Goal: Task Accomplishment & Management: Manage account settings

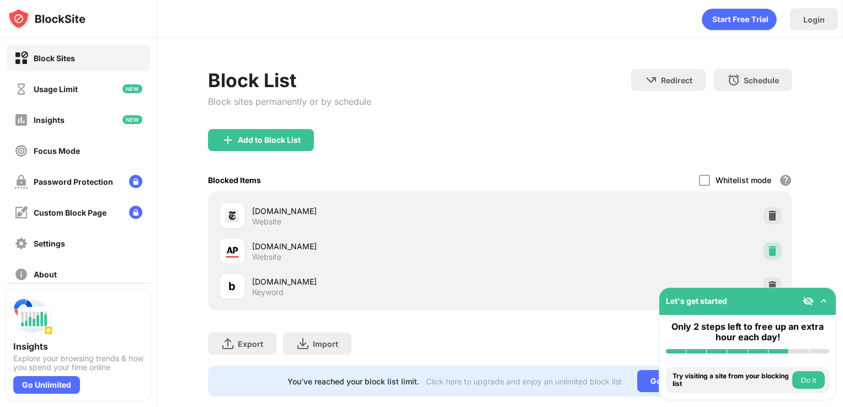
click at [771, 251] on div at bounding box center [772, 251] width 18 height 18
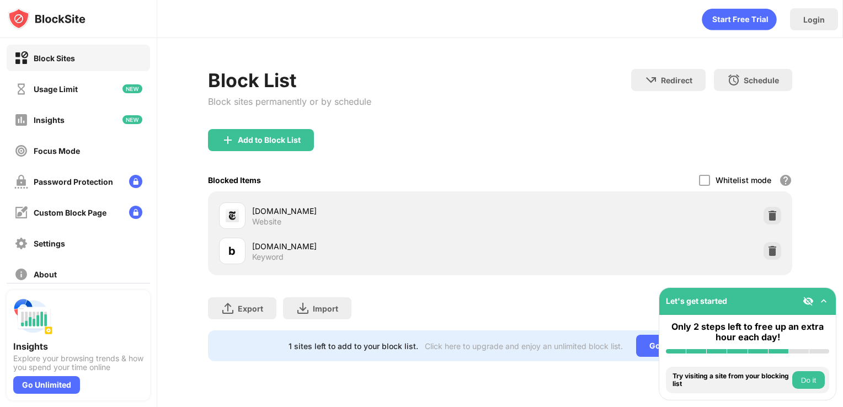
click at [771, 251] on img at bounding box center [771, 250] width 11 height 11
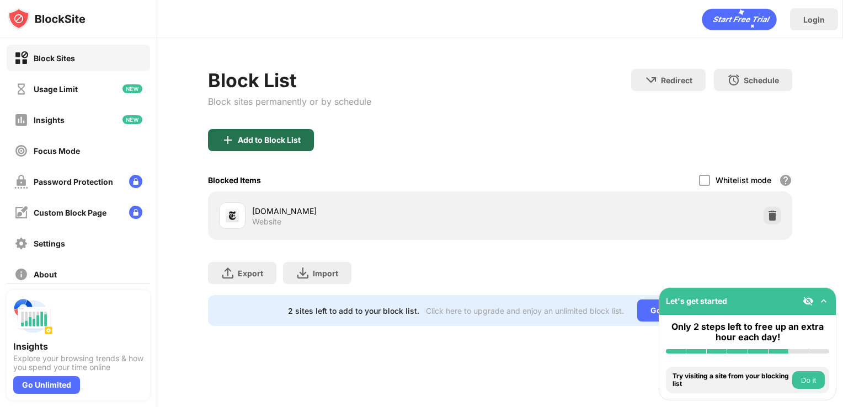
click at [214, 130] on div "Add to Block List" at bounding box center [261, 140] width 106 height 22
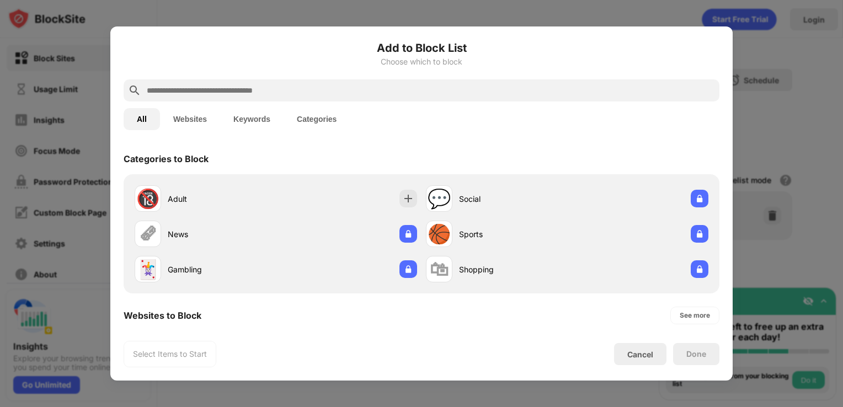
click at [251, 94] on input "text" at bounding box center [430, 90] width 569 height 13
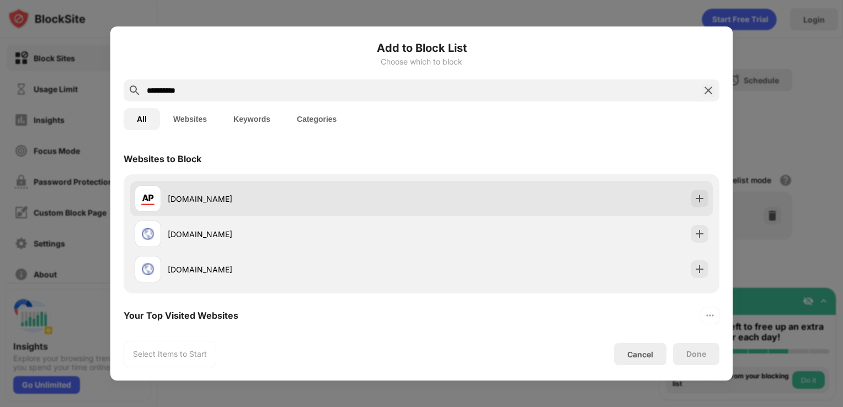
type input "**********"
click at [249, 199] on div "[DOMAIN_NAME]" at bounding box center [295, 199] width 254 height 12
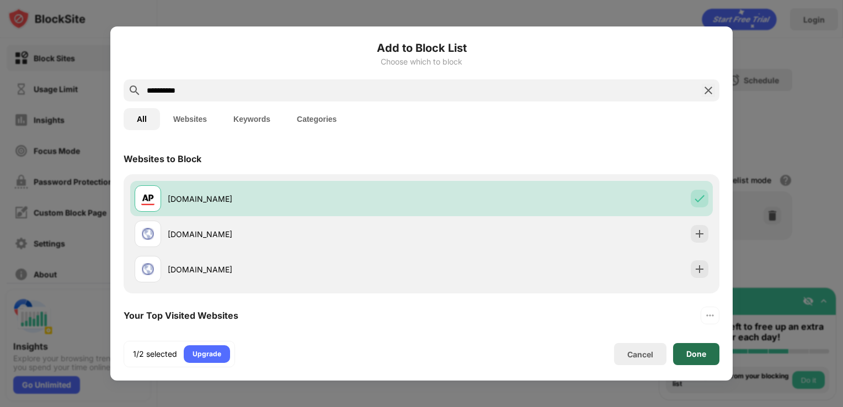
click at [682, 350] on div "Done" at bounding box center [696, 354] width 46 height 22
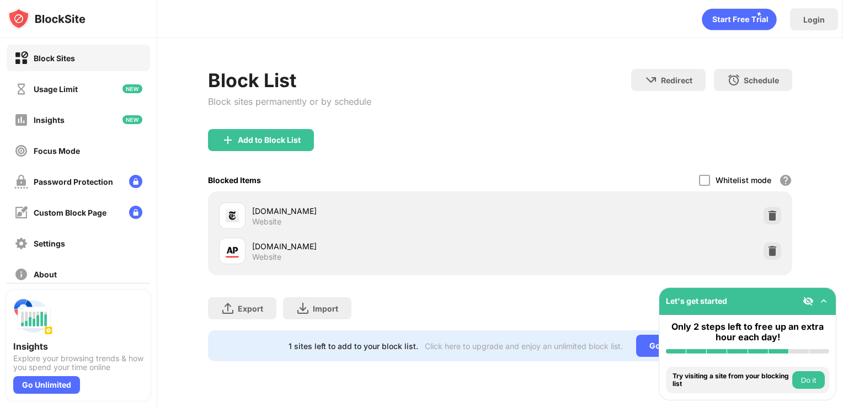
click at [272, 136] on div "Add to Block List" at bounding box center [269, 140] width 63 height 9
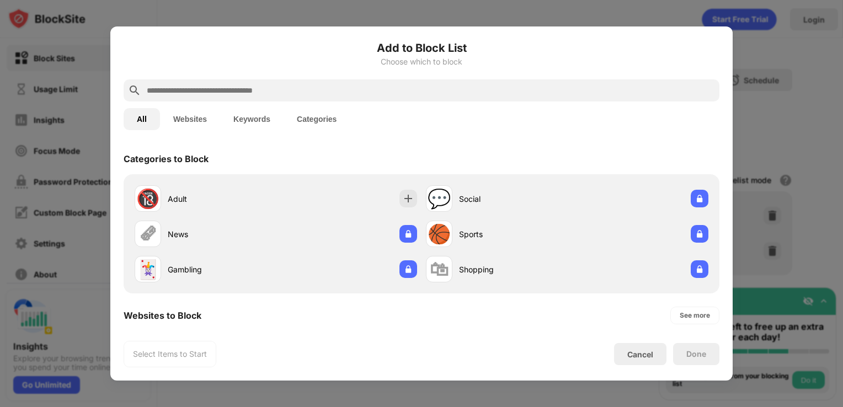
click at [245, 90] on input "text" at bounding box center [430, 90] width 569 height 13
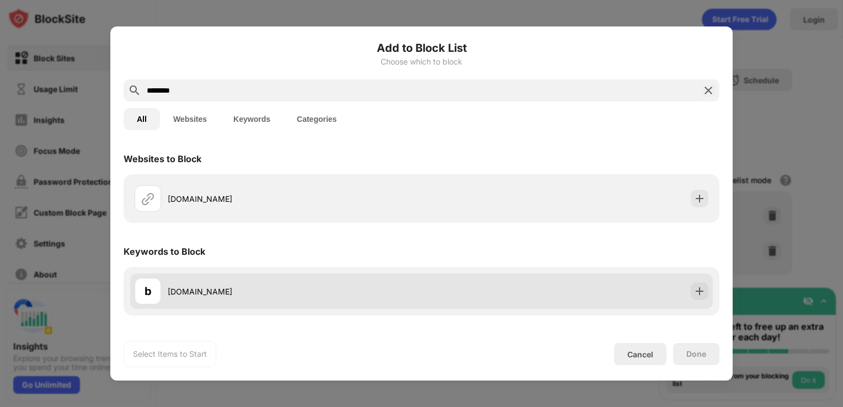
type input "********"
click at [250, 281] on div "b [DOMAIN_NAME]" at bounding box center [278, 291] width 287 height 26
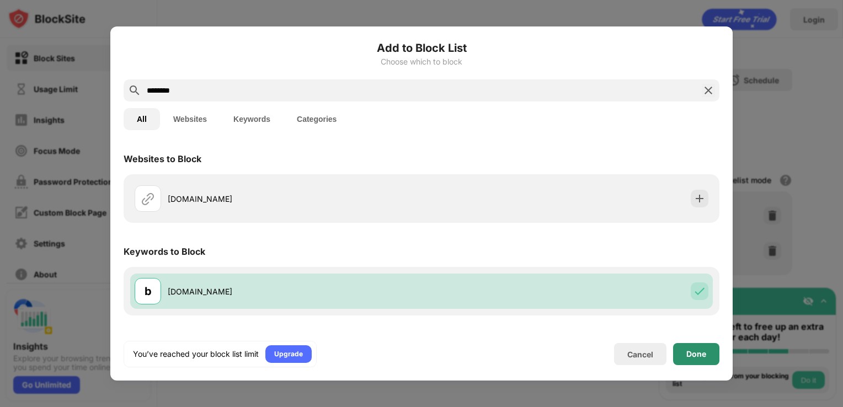
click at [682, 356] on div "Done" at bounding box center [696, 354] width 46 height 22
